Goal: Transaction & Acquisition: Purchase product/service

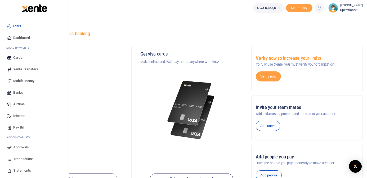
click at [19, 92] on span "Banks" at bounding box center [18, 92] width 10 height 5
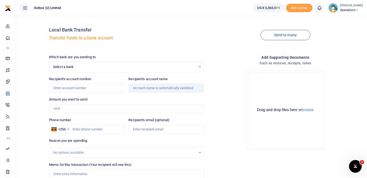
click at [102, 67] on span "Select a bank" at bounding box center [124, 66] width 143 height 5
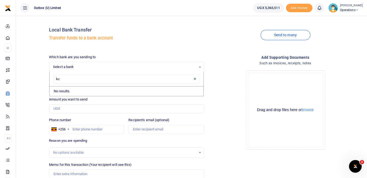
type input "k"
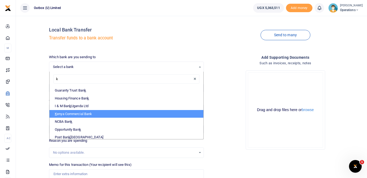
scroll to position [109, 0]
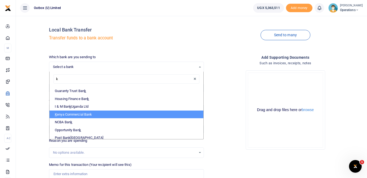
click at [97, 113] on li "K enya Commercial Bank" at bounding box center [127, 115] width 154 height 8
select select "KCB"
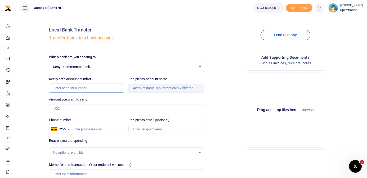
click at [90, 89] on input "Recipient's account number" at bounding box center [86, 88] width 75 height 9
paste input "2314165357"
type input "2314165357"
click at [32, 88] on div "Local Bank Transfer Transfer funds to a bank account Send to many Which bank ar…" at bounding box center [191, 114] width 347 height 188
type input "[PERSON_NAME] Hotel-Smc Limited"
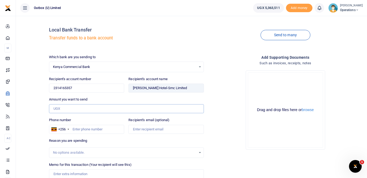
click at [81, 109] on input "Amount you want to send" at bounding box center [126, 108] width 155 height 9
type input "450,000"
click at [91, 128] on input "Phone number" at bounding box center [86, 129] width 75 height 9
paste input "780568648"
type input "780568648"
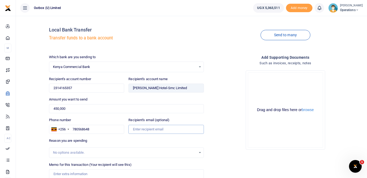
click at [149, 127] on input "Recipient's email (optional)" at bounding box center [165, 129] width 75 height 9
paste input "oseberryhotelgulu@gmail.com"
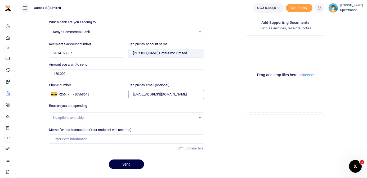
scroll to position [37, 0]
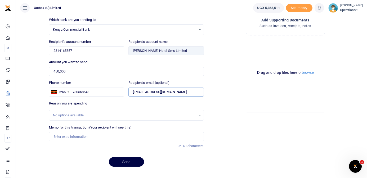
type input "roseberryhotelgulu@gmail.com"
click at [122, 113] on div "No options available." at bounding box center [124, 115] width 143 height 5
click at [87, 138] on input "Memo for this transaction (Your recipient will see this)" at bounding box center [126, 136] width 155 height 9
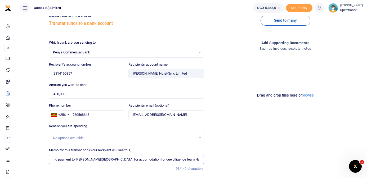
scroll to position [0, 0]
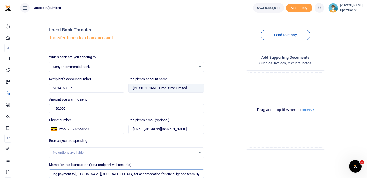
type input "10X being payment to [PERSON_NAME][GEOGRAPHIC_DATA] for accomodation for due di…"
click at [310, 110] on button "browse" at bounding box center [308, 110] width 12 height 4
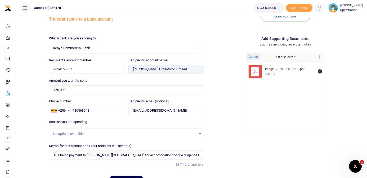
scroll to position [48, 0]
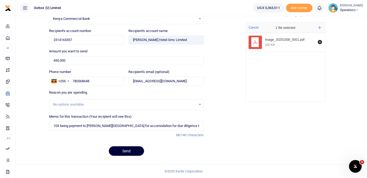
click at [128, 153] on button "Send" at bounding box center [126, 151] width 35 height 10
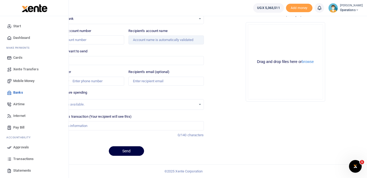
click at [16, 37] on span "Dashboard" at bounding box center [21, 37] width 17 height 5
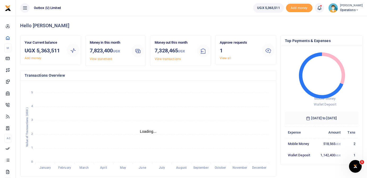
scroll to position [0, 0]
click at [226, 60] on link "View all" at bounding box center [225, 58] width 11 height 4
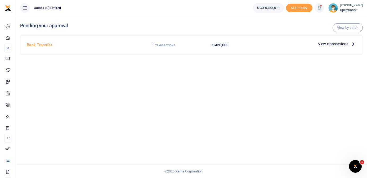
click at [352, 44] on icon at bounding box center [353, 44] width 6 height 6
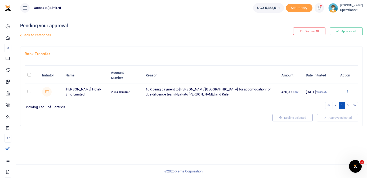
click at [348, 92] on icon at bounding box center [347, 92] width 3 height 4
click at [335, 100] on link "Approve" at bounding box center [328, 100] width 42 height 7
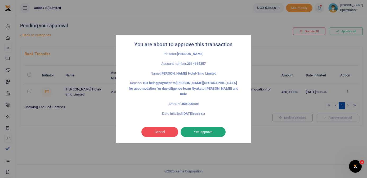
click at [208, 132] on button "Yes approve" at bounding box center [203, 132] width 45 height 10
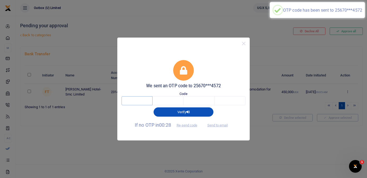
click at [149, 102] on input "text" at bounding box center [137, 100] width 31 height 9
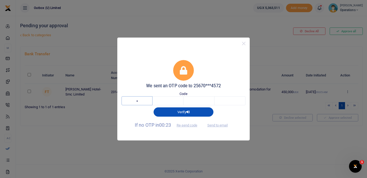
type input "4"
type input "1"
type input "5"
type input "8"
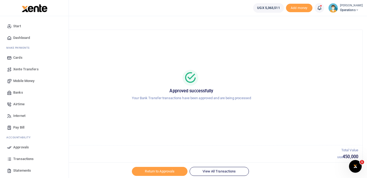
click at [27, 37] on span "Dashboard" at bounding box center [21, 37] width 17 height 5
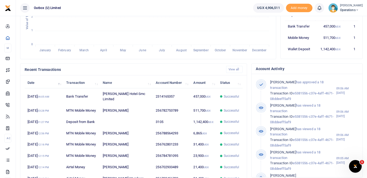
scroll to position [118, 0]
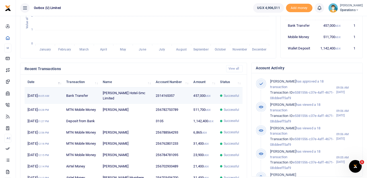
click at [141, 91] on td "[PERSON_NAME] Hotel-Smc Limited" at bounding box center [126, 96] width 53 height 16
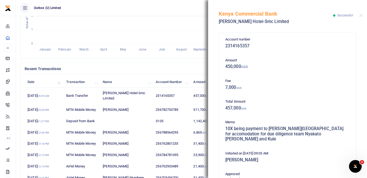
scroll to position [131, 0]
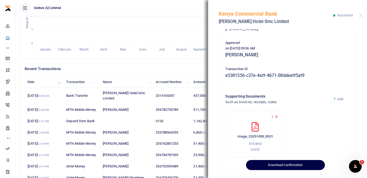
click at [294, 160] on button "Download confirmation" at bounding box center [285, 165] width 79 height 10
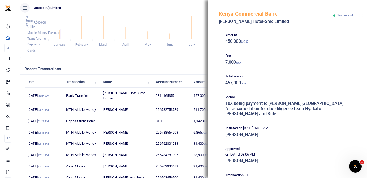
scroll to position [0, 0]
